Goal: Information Seeking & Learning: Check status

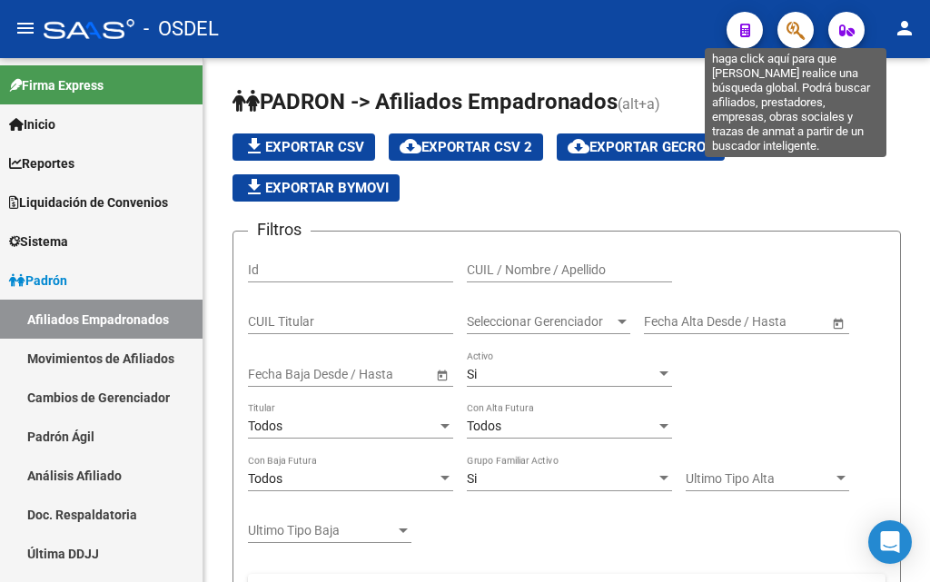
click at [787, 24] on icon "button" at bounding box center [795, 30] width 18 height 21
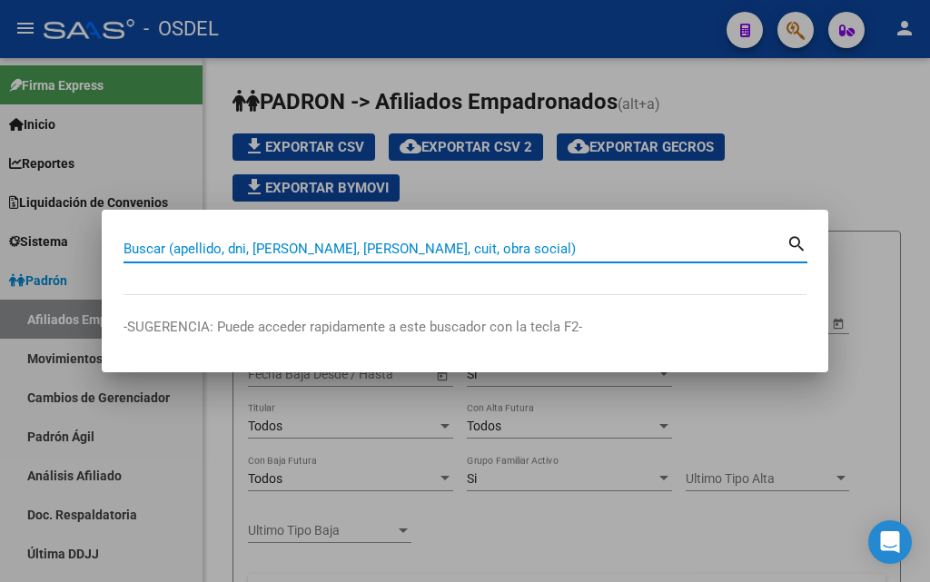
click at [231, 245] on input "Buscar (apellido, dni, [PERSON_NAME], [PERSON_NAME], cuit, obra social)" at bounding box center [455, 249] width 663 height 16
paste input "20361784635"
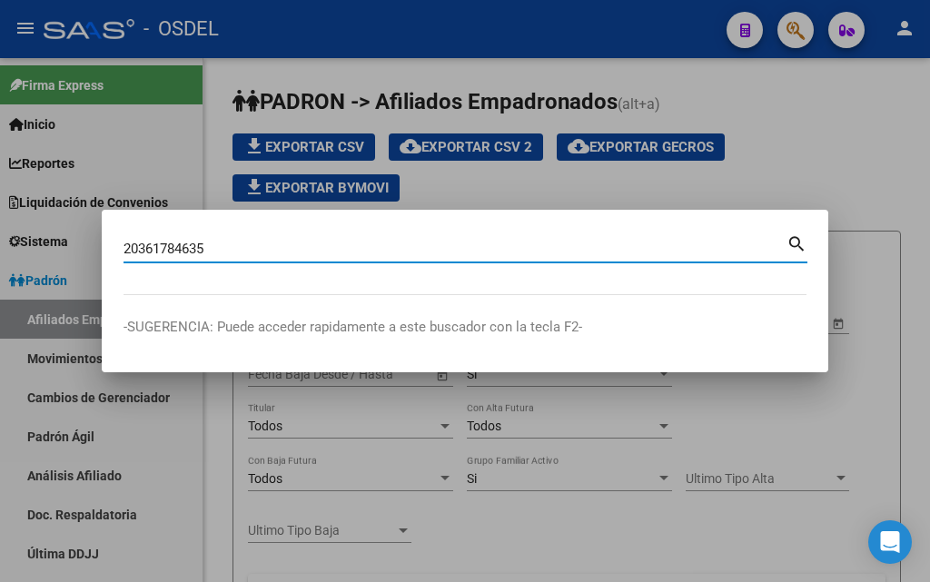
type input "20361784635"
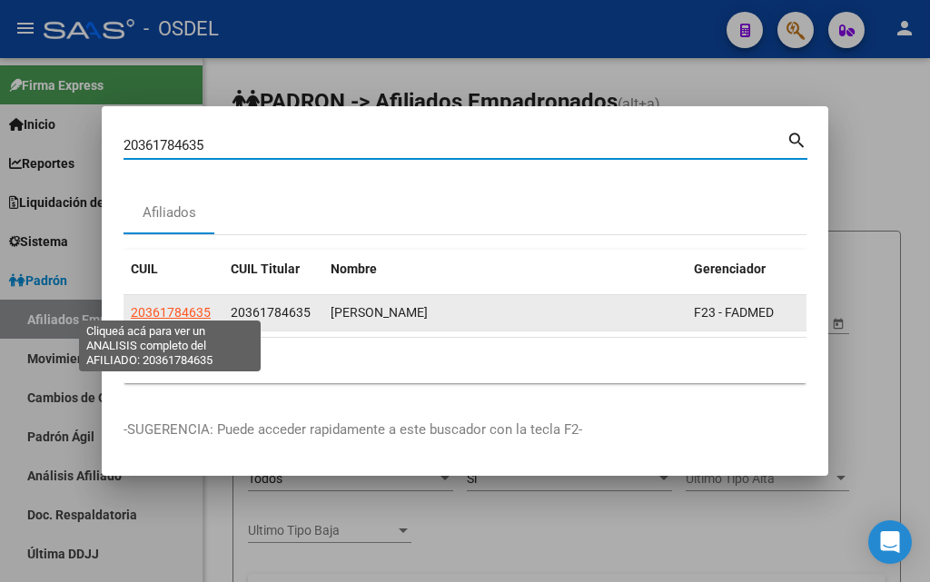
click at [173, 305] on span "20361784635" at bounding box center [171, 312] width 80 height 15
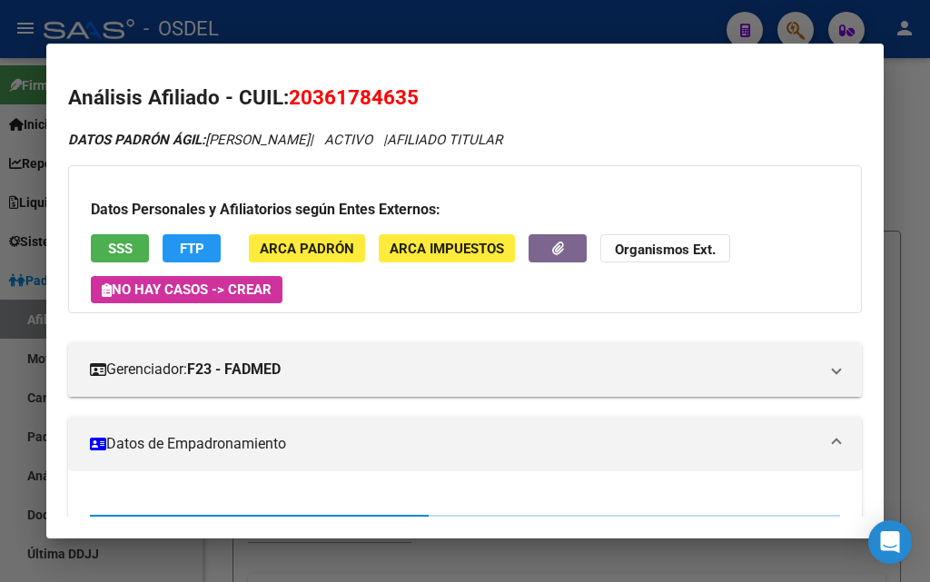
click at [108, 245] on span "SSS" at bounding box center [120, 249] width 25 height 16
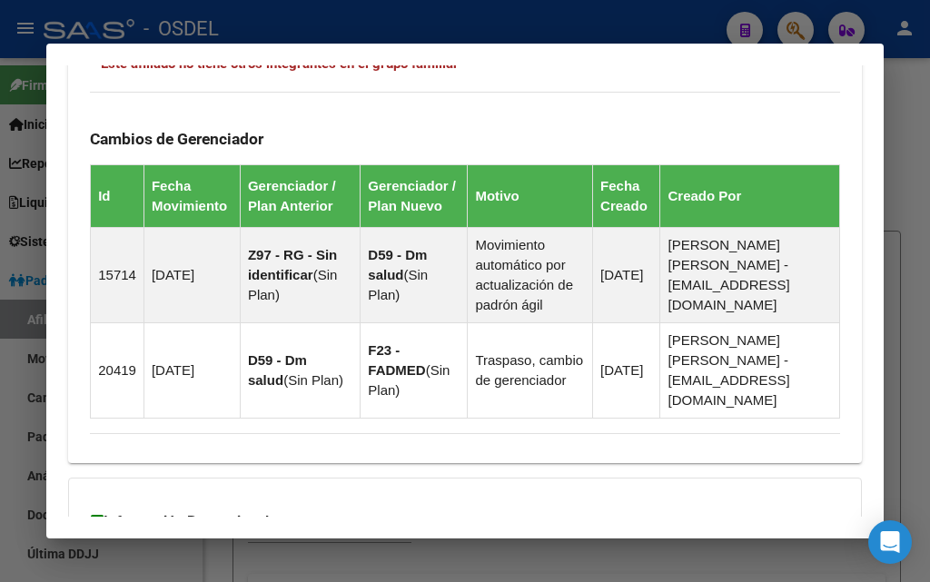
scroll to position [1446, 0]
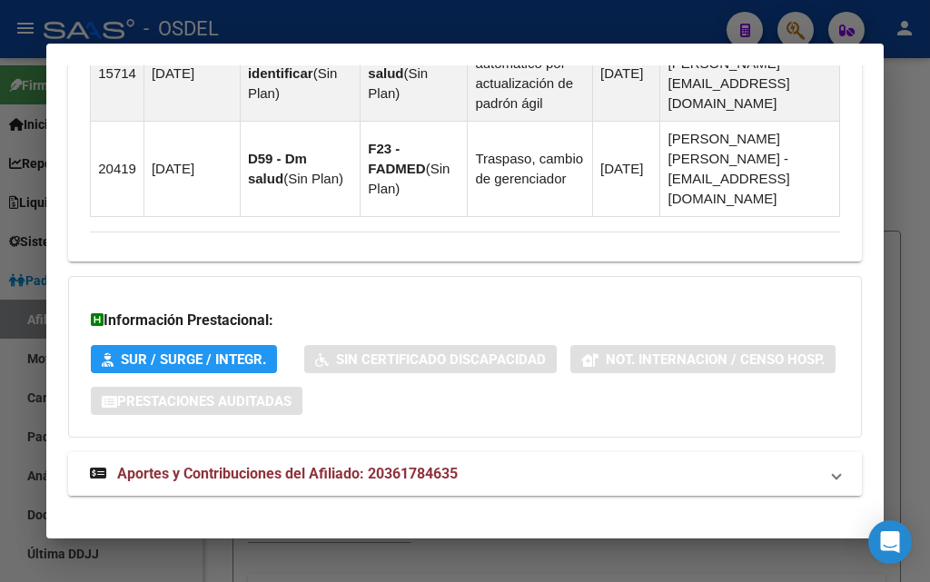
click at [303, 465] on span "Aportes y Contribuciones del Afiliado: 20361784635" at bounding box center [287, 473] width 341 height 17
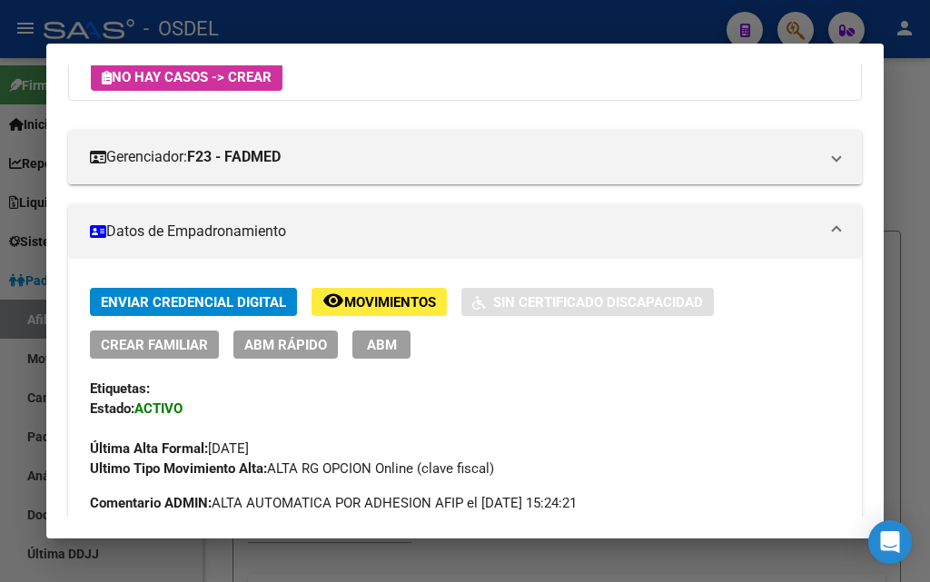
scroll to position [0, 0]
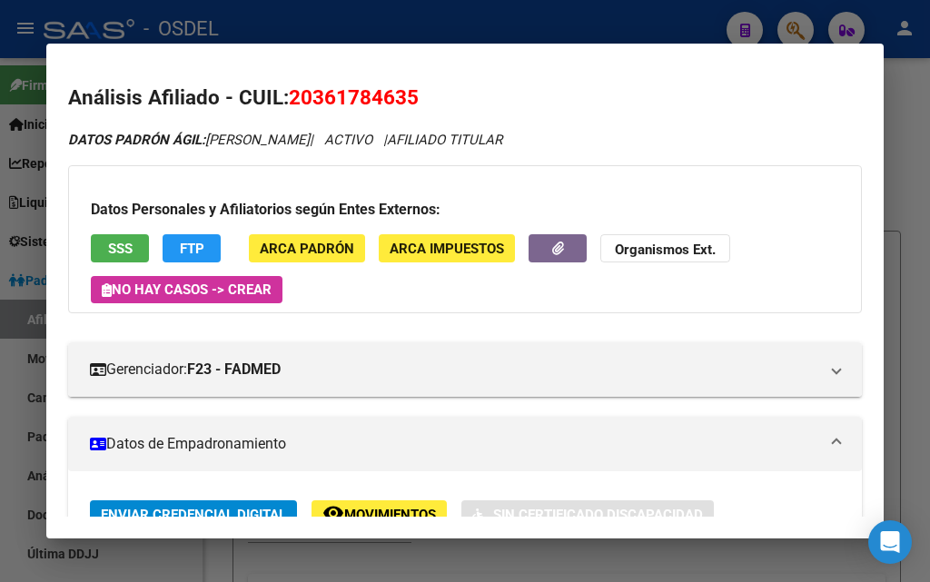
click at [106, 245] on button "SSS" at bounding box center [120, 248] width 58 height 28
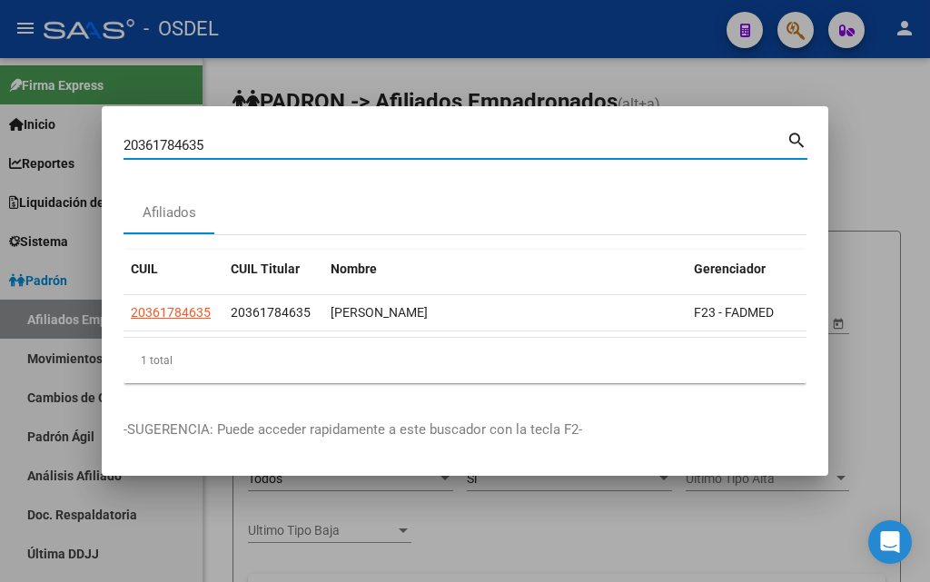
drag, startPoint x: 207, startPoint y: 140, endPoint x: 78, endPoint y: 147, distance: 129.2
click at [79, 147] on div "20361784635 Buscar (apellido, dni, cuil, nro traspaso, cuit, obra social) searc…" at bounding box center [465, 291] width 930 height 582
paste input "57646703"
type input "57646703"
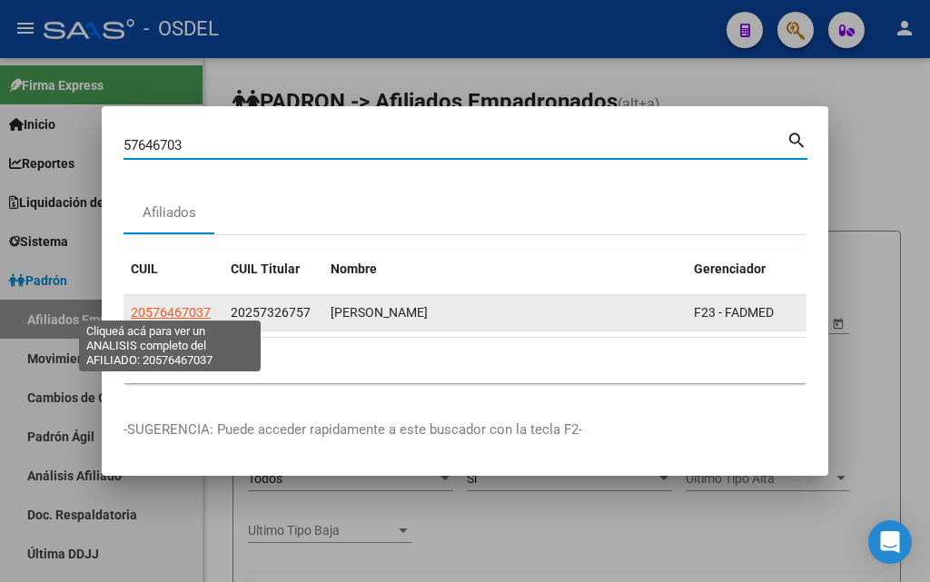
click at [163, 307] on span "20576467037" at bounding box center [171, 312] width 80 height 15
type textarea "20576467037"
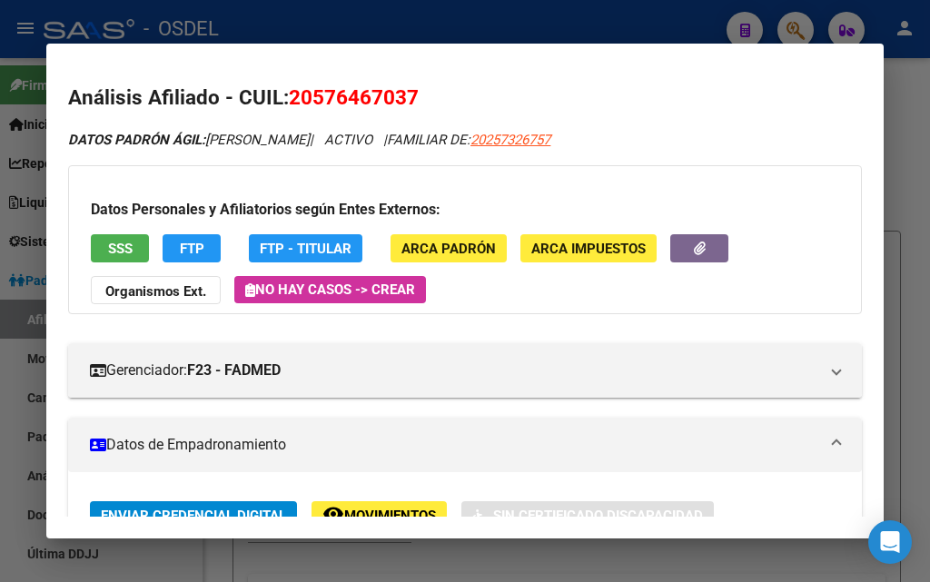
click at [114, 263] on div "Datos Personales y Afiliatorios según Entes Externos: SSS FTP FTP - Titular ARC…" at bounding box center [465, 239] width 794 height 149
click at [120, 254] on span "SSS" at bounding box center [120, 249] width 25 height 16
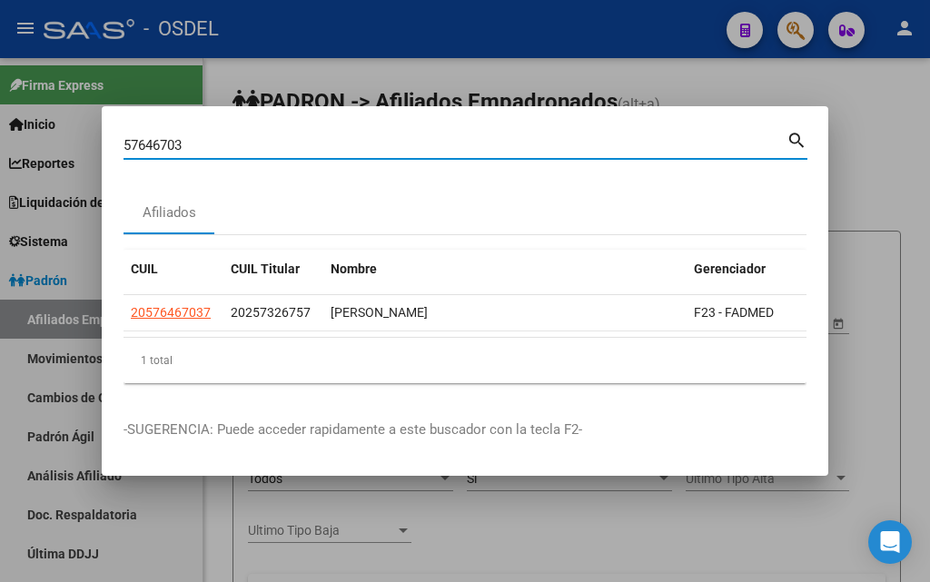
drag, startPoint x: 195, startPoint y: 136, endPoint x: 65, endPoint y: 138, distance: 129.9
click at [65, 138] on div "57646703 Buscar (apellido, dni, cuil, nro traspaso, cuit, obra social) search A…" at bounding box center [465, 291] width 930 height 582
paste input "20426748852"
type input "20426748852"
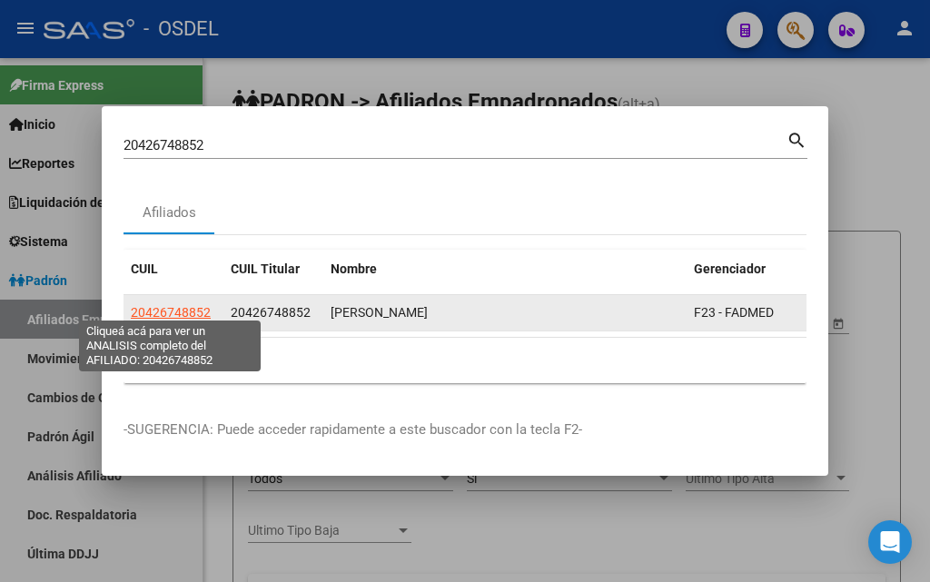
click at [183, 309] on span "20426748852" at bounding box center [171, 312] width 80 height 15
type textarea "20426748852"
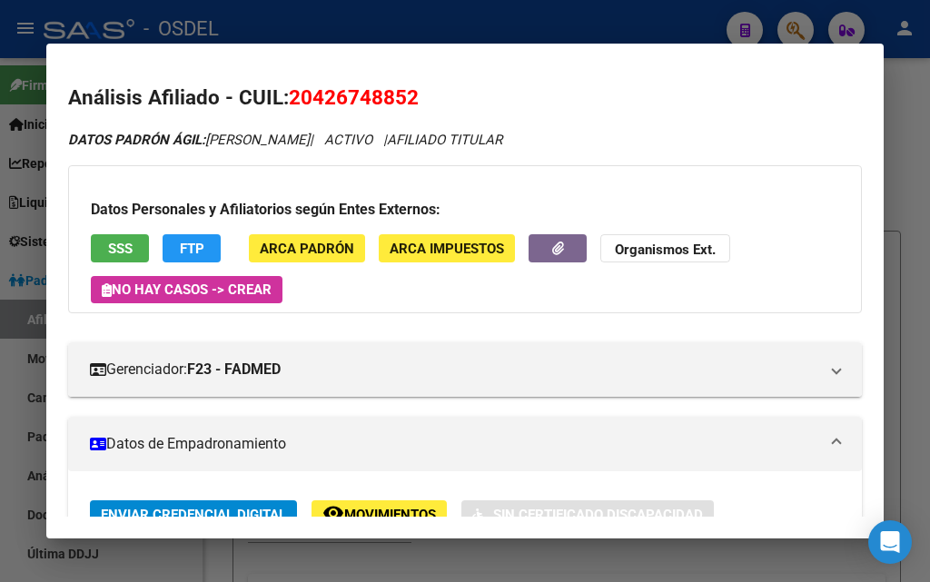
click at [125, 242] on span "SSS" at bounding box center [120, 249] width 25 height 16
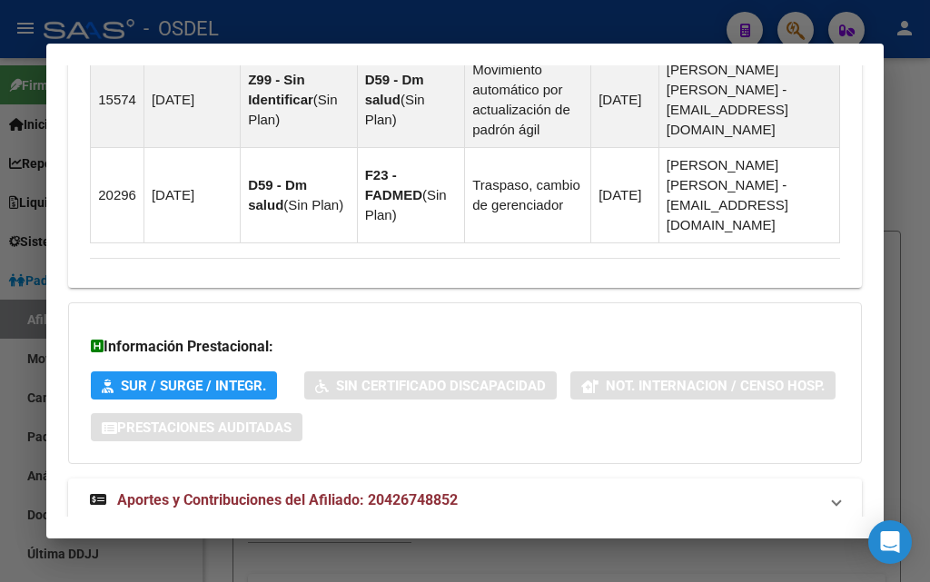
scroll to position [1446, 0]
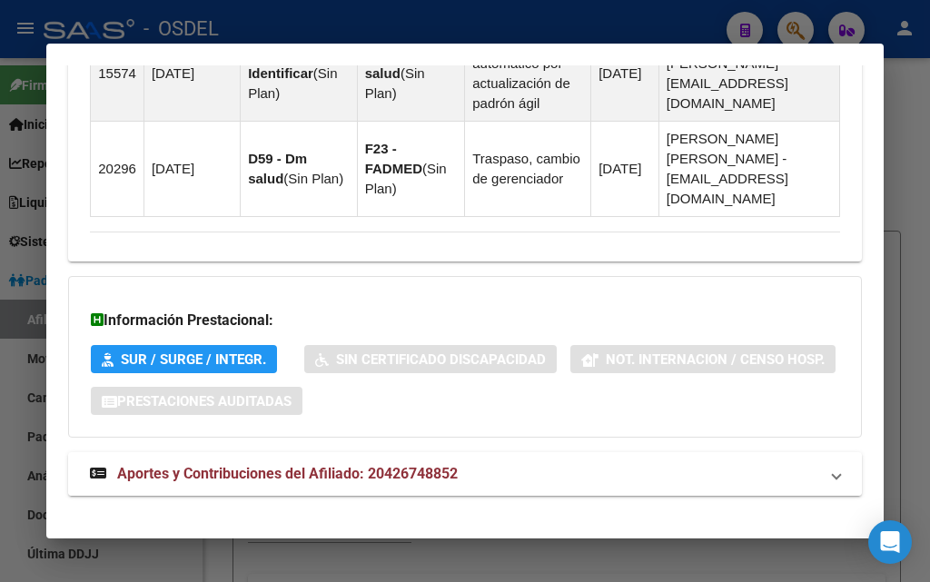
click at [321, 465] on span "Aportes y Contribuciones del Afiliado: 20426748852" at bounding box center [287, 473] width 341 height 17
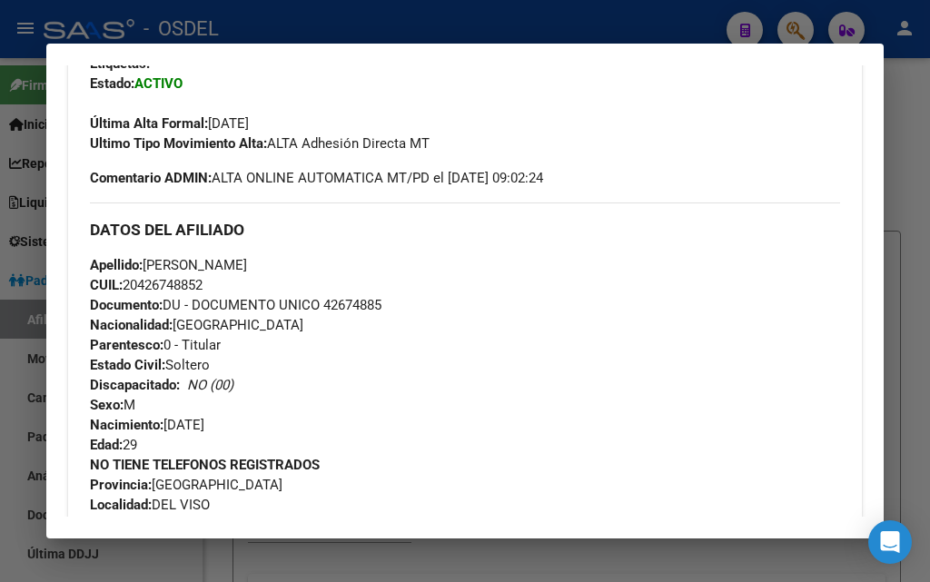
scroll to position [84, 0]
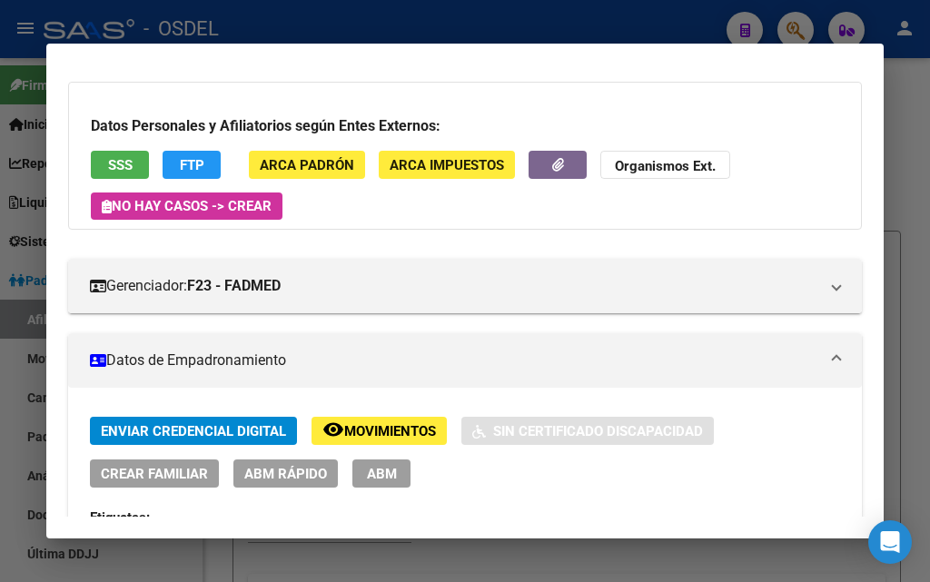
click at [86, 150] on div "Datos Personales y Afiliatorios según Entes Externos: SSS FTP ARCA Padrón ARCA …" at bounding box center [465, 156] width 794 height 148
click at [102, 161] on button "SSS" at bounding box center [120, 165] width 58 height 28
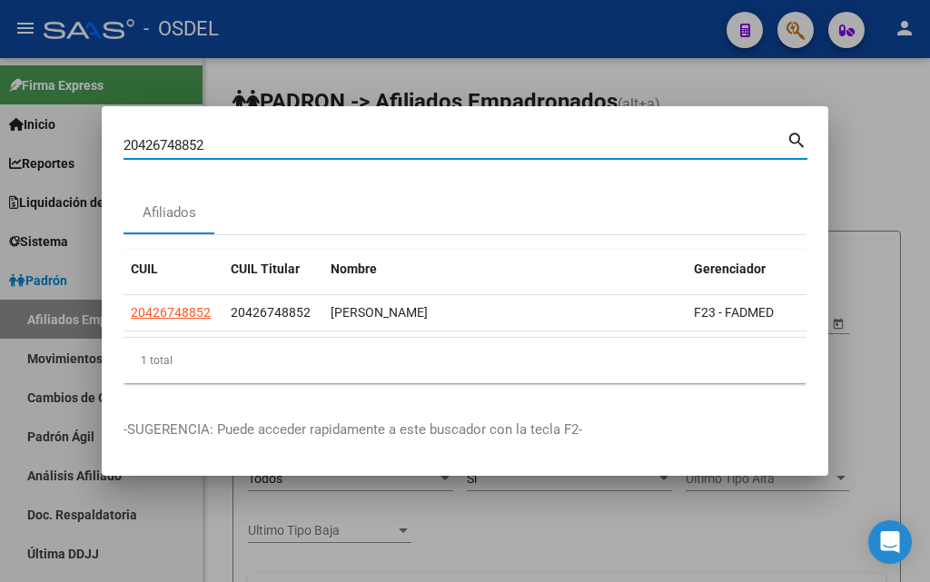
drag, startPoint x: 216, startPoint y: 134, endPoint x: 64, endPoint y: 134, distance: 151.7
click at [64, 134] on div "20426748852 Buscar (apellido, dni, cuil, nro traspaso, cuit, obra social) searc…" at bounding box center [465, 291] width 930 height 582
paste input "7938938518"
type input "27938938518"
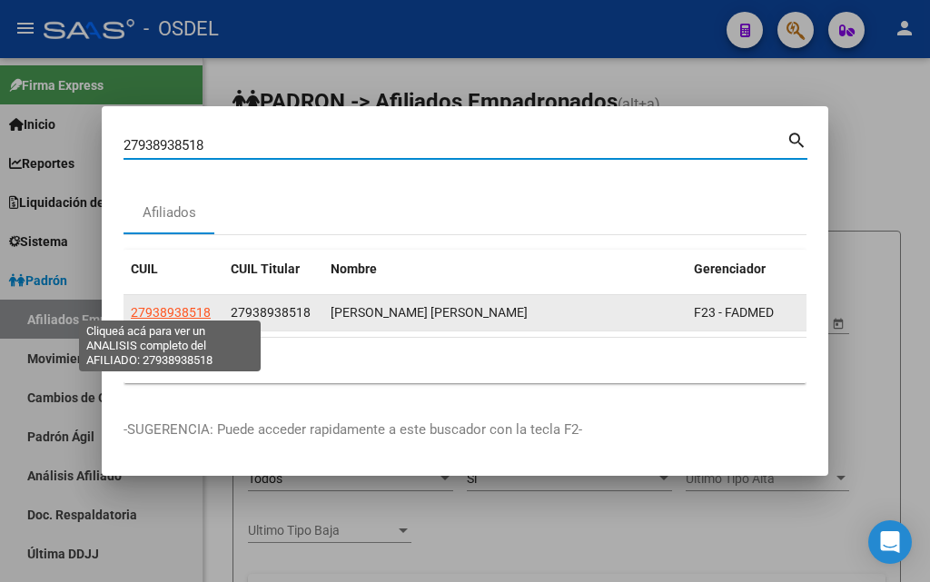
click at [192, 312] on span "27938938518" at bounding box center [171, 312] width 80 height 15
type textarea "27938938518"
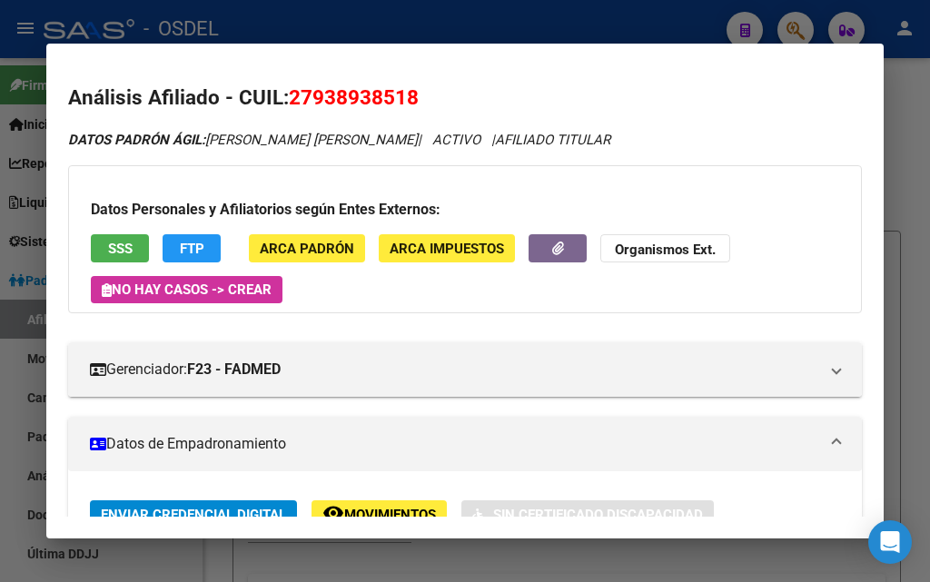
click at [114, 241] on span "SSS" at bounding box center [120, 249] width 25 height 16
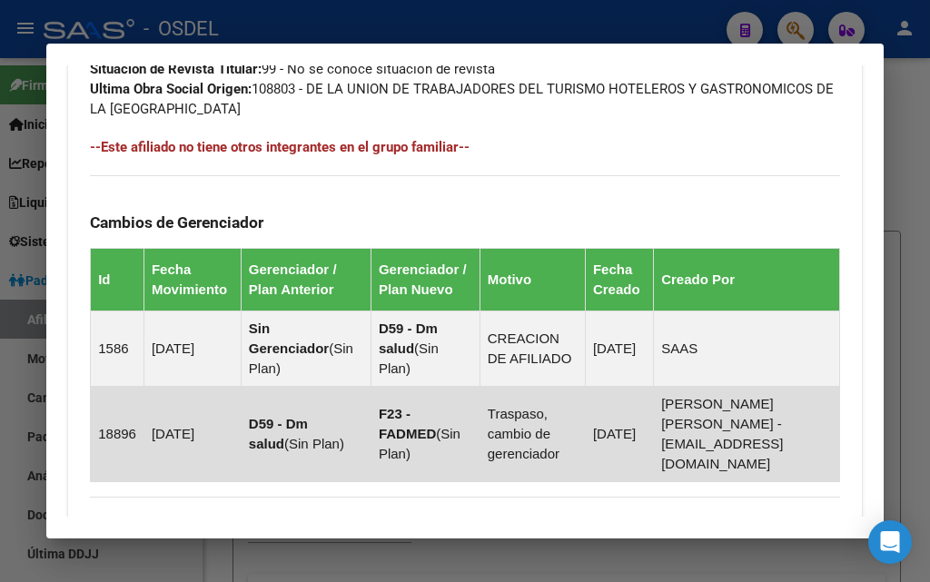
scroll to position [1446, 0]
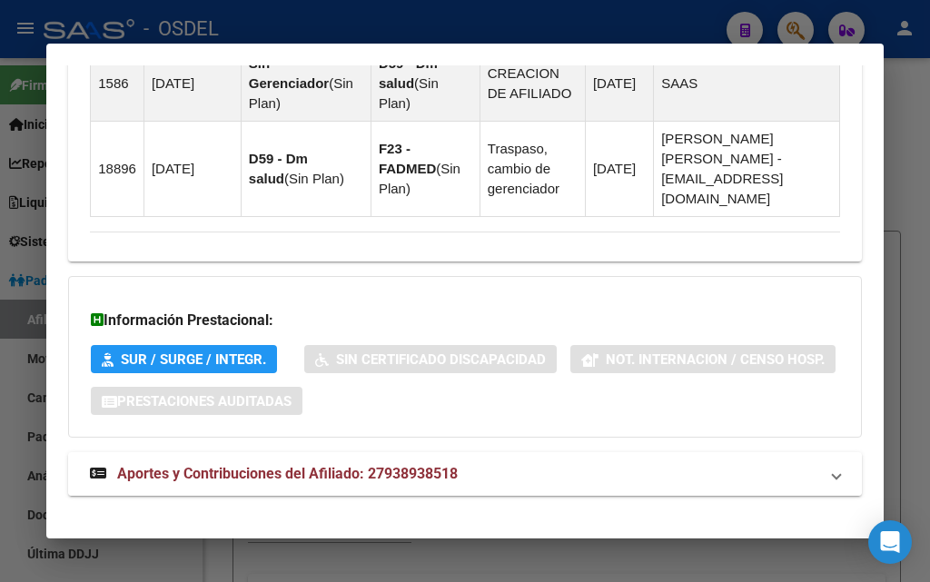
click at [291, 465] on span "Aportes y Contribuciones del Afiliado: 27938938518" at bounding box center [287, 473] width 341 height 17
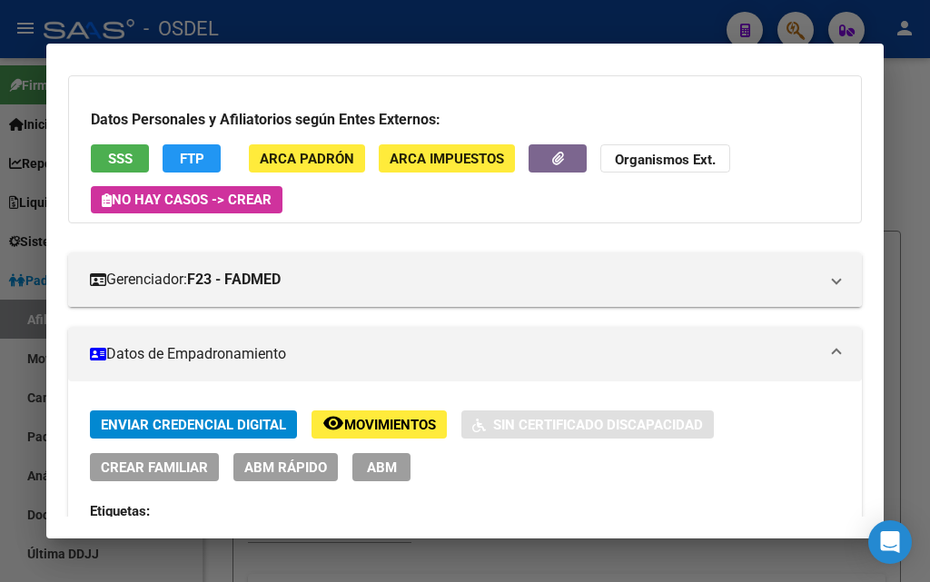
scroll to position [0, 0]
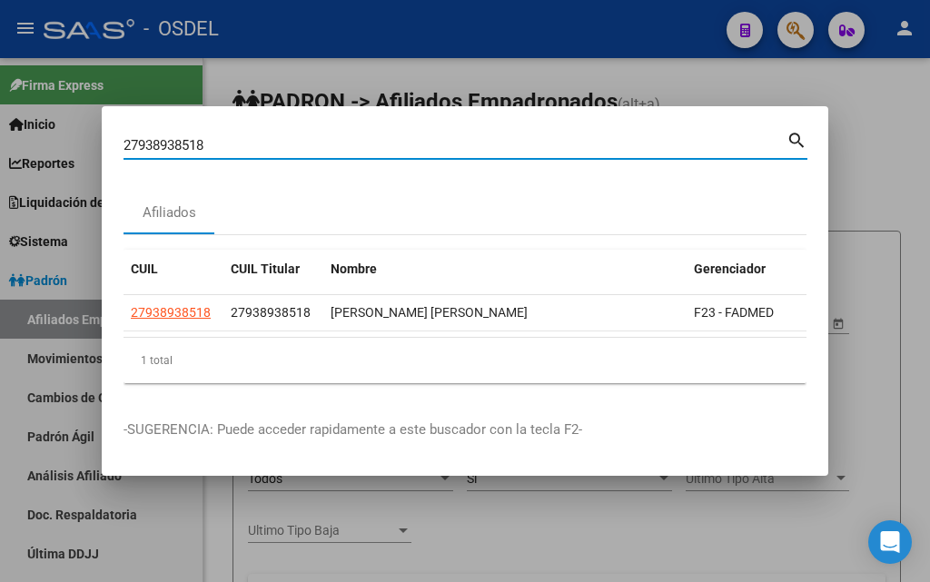
drag, startPoint x: 222, startPoint y: 140, endPoint x: 62, endPoint y: 115, distance: 161.7
click at [62, 115] on div "27938938518 Buscar (apellido, dni, cuil, nro traspaso, cuit, obra social) searc…" at bounding box center [465, 291] width 930 height 582
paste input "0426748852"
type input "20426748852"
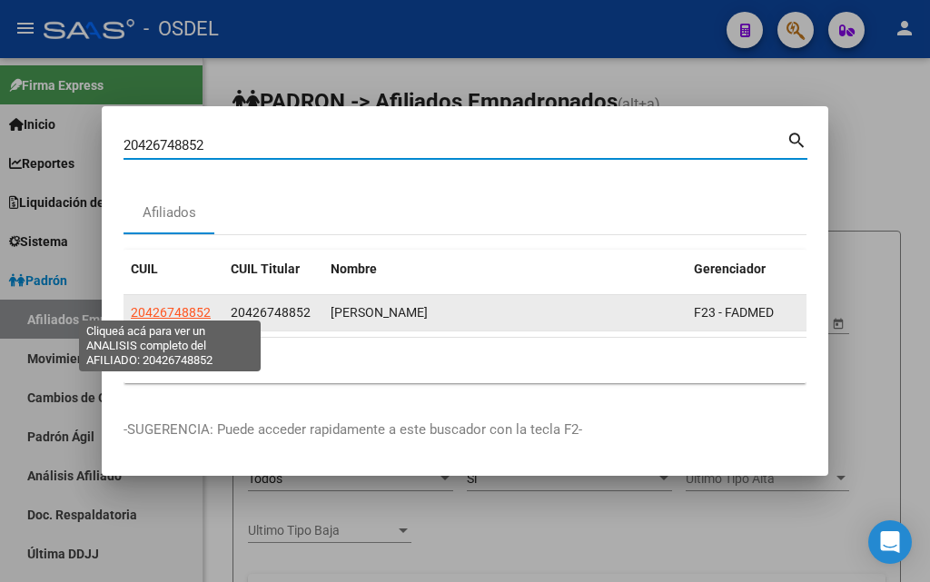
click at [172, 305] on span "20426748852" at bounding box center [171, 312] width 80 height 15
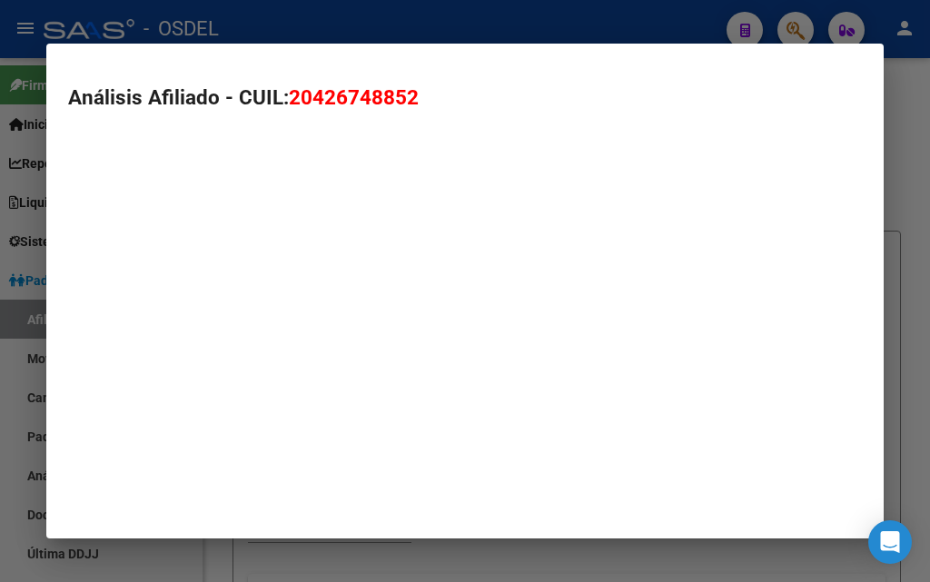
type textarea "20426748852"
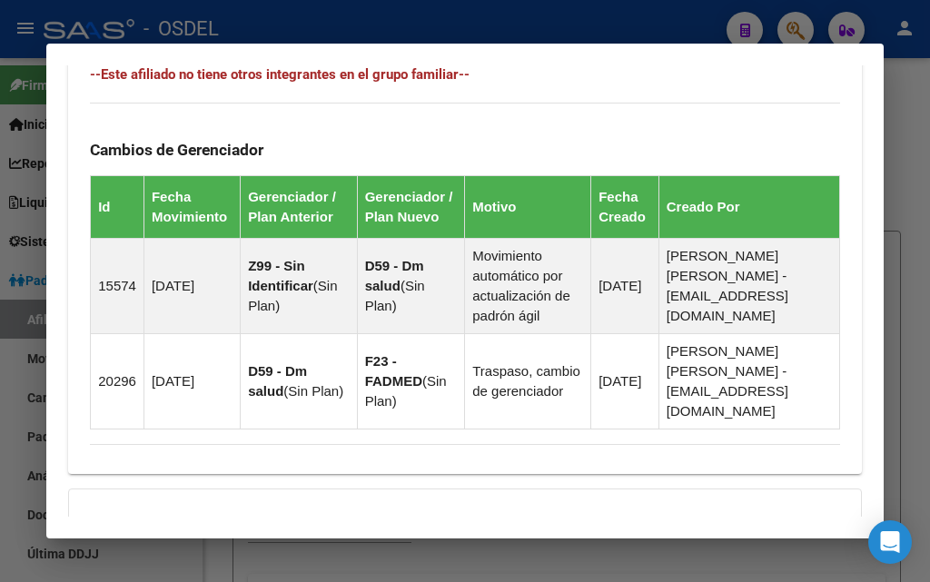
scroll to position [1446, 0]
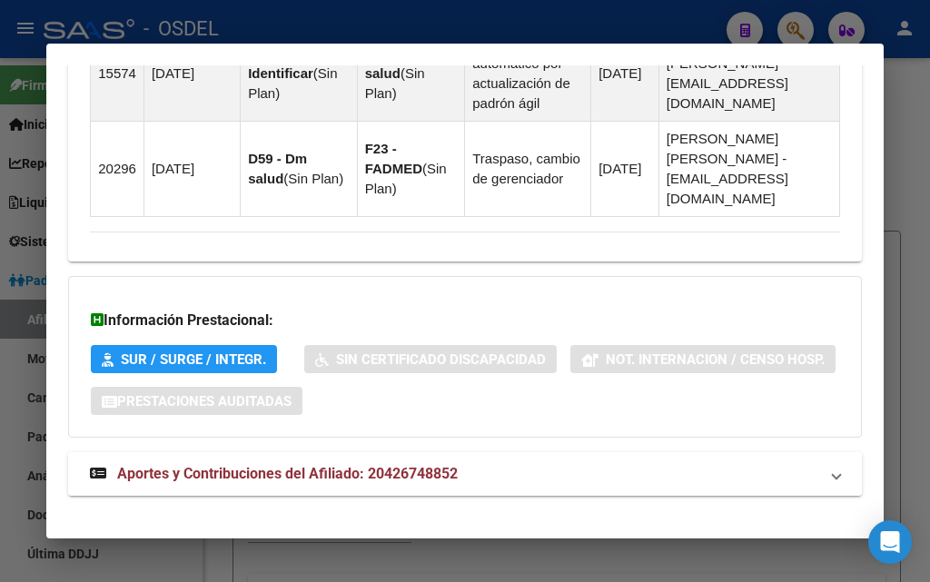
click at [273, 465] on span "Aportes y Contribuciones del Afiliado: 20426748852" at bounding box center [287, 473] width 341 height 17
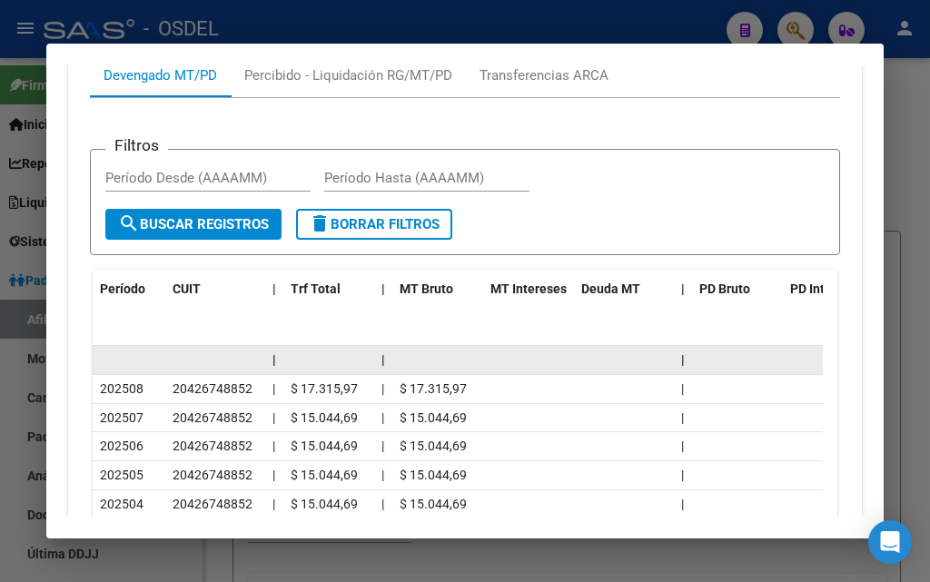
scroll to position [1900, 0]
